Goal: Task Accomplishment & Management: Manage account settings

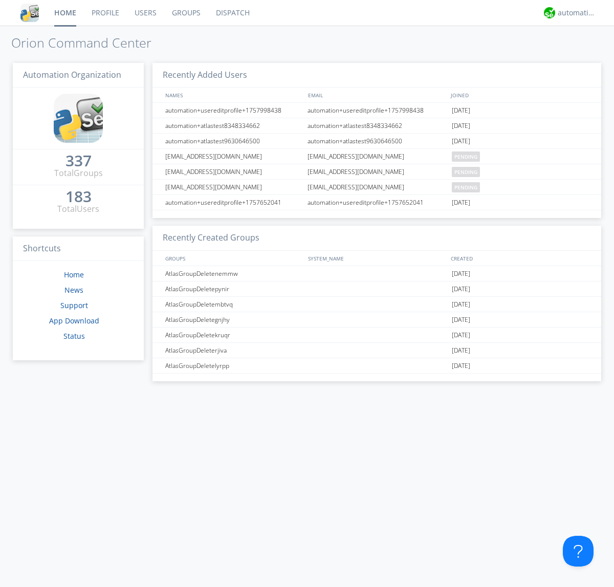
click at [185, 13] on link "Groups" at bounding box center [186, 13] width 44 height 26
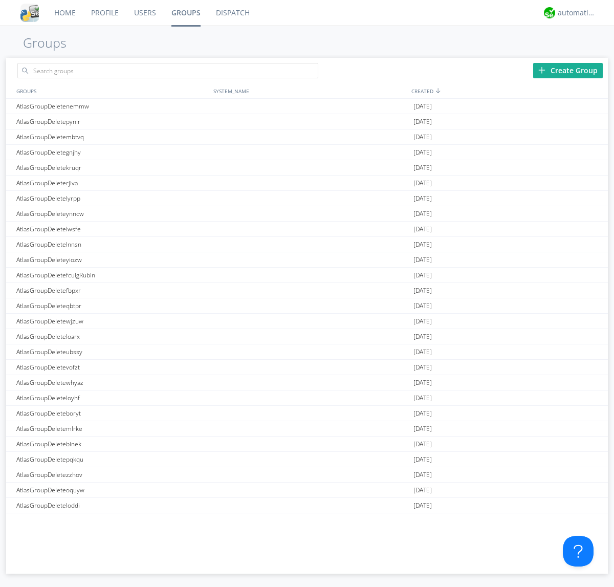
click at [568, 70] on div "Create Group" at bounding box center [568, 70] width 70 height 15
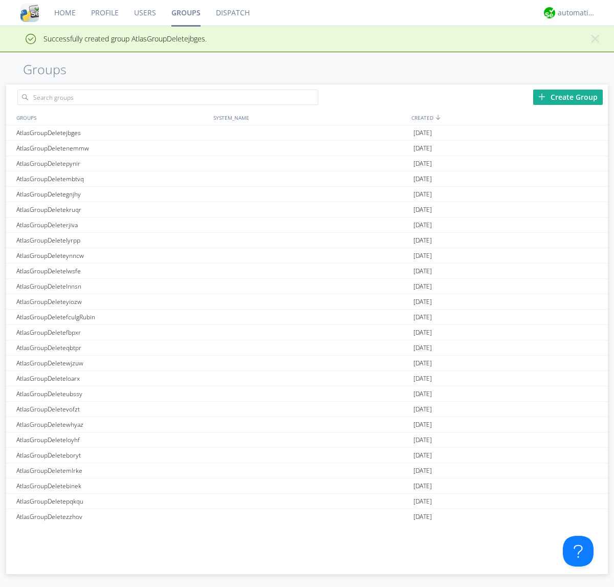
click at [185, 13] on link "Groups" at bounding box center [186, 13] width 45 height 26
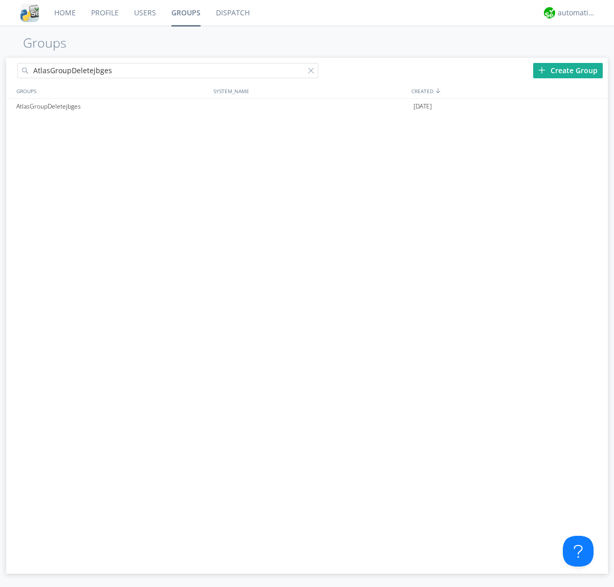
type input "AtlasGroupDeletejbges"
click at [313, 72] on div at bounding box center [313, 73] width 10 height 10
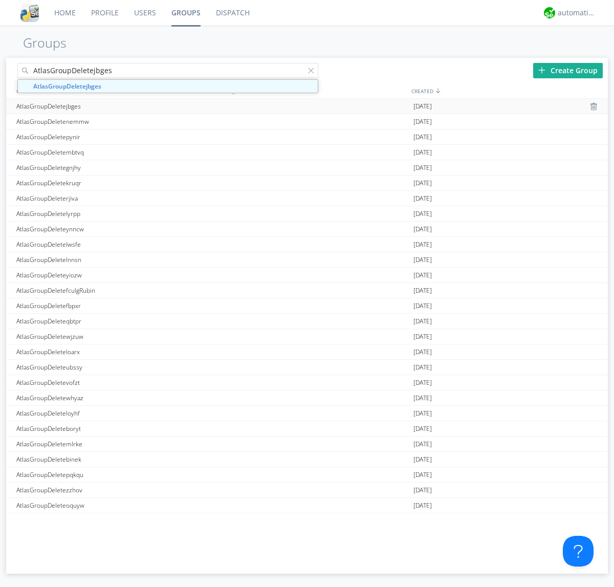
type input "AtlasGroupDeletejbges"
click at [112, 106] on div "AtlasGroupDeletejbges" at bounding box center [112, 106] width 197 height 15
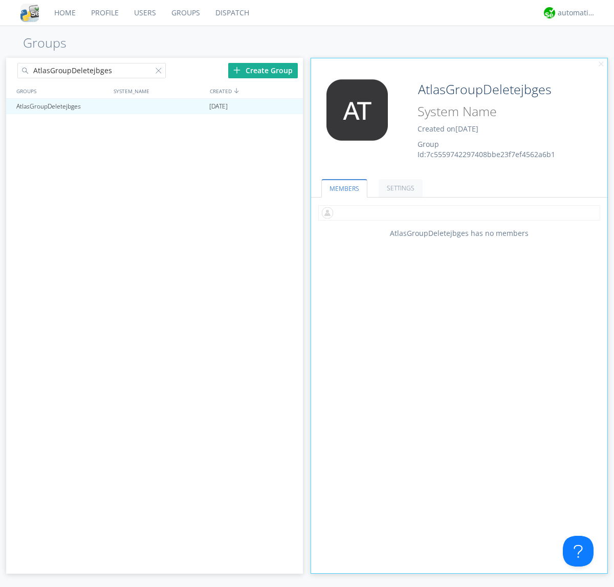
click at [459, 212] on input "text" at bounding box center [459, 212] width 282 height 15
type input "automation+atlas0002"
click at [574, 13] on div "automation+atlas" at bounding box center [577, 13] width 38 height 10
